Goal: Use online tool/utility

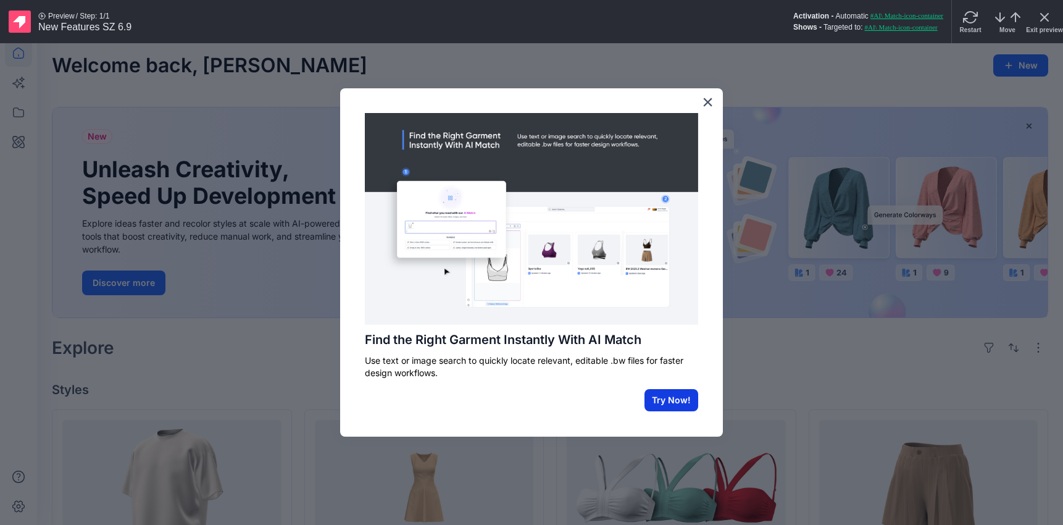
click at [668, 405] on button "Try Now!" at bounding box center [671, 400] width 54 height 22
click at [493, 109] on div "Find the Right Garment Instantly With AI Match Use text or image search to quic…" at bounding box center [531, 262] width 383 height 348
click at [510, 77] on div at bounding box center [531, 262] width 1063 height 525
